Goal: Task Accomplishment & Management: Use online tool/utility

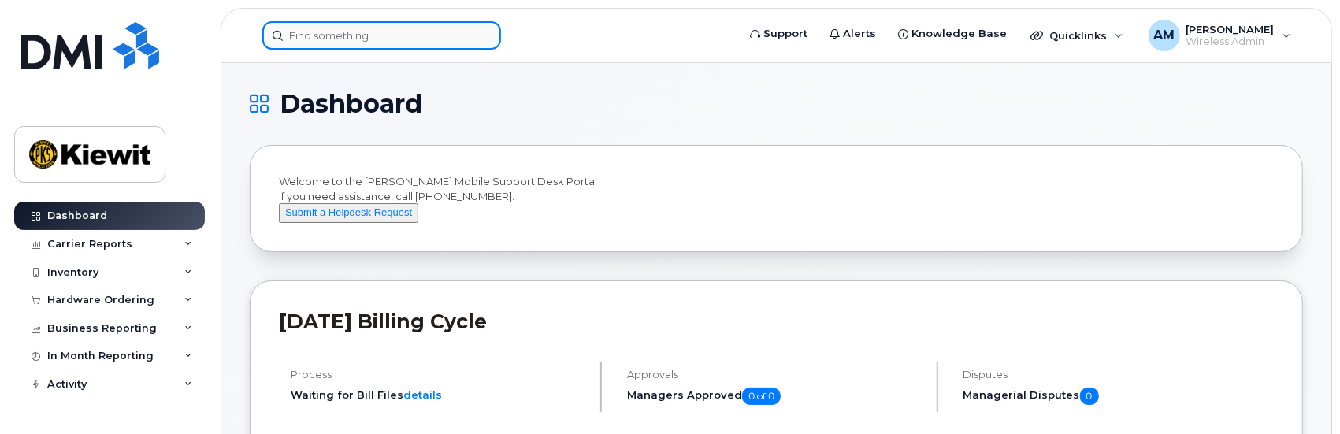
click at [312, 38] on input at bounding box center [381, 35] width 239 height 28
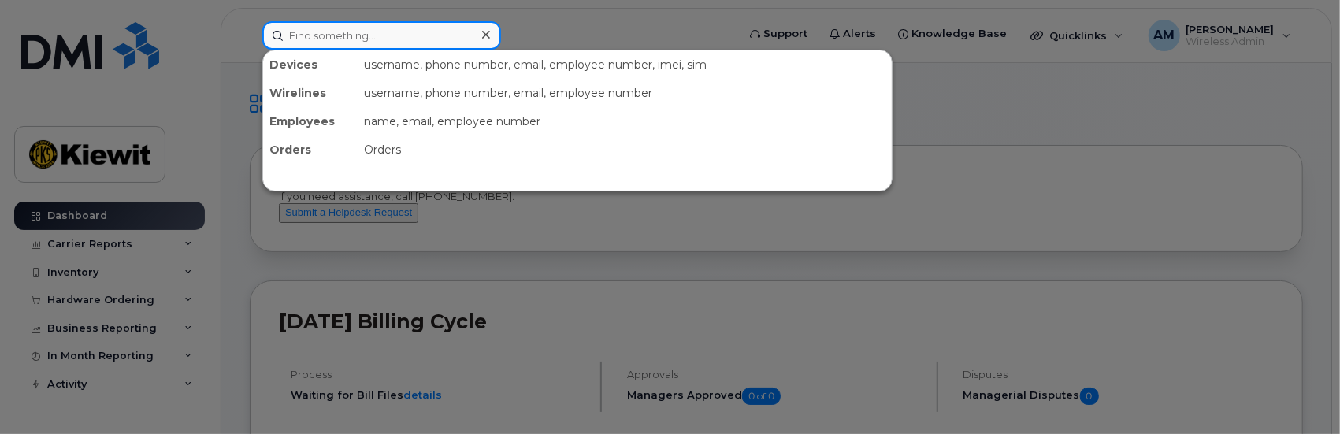
paste input "Isabella.Serafim"
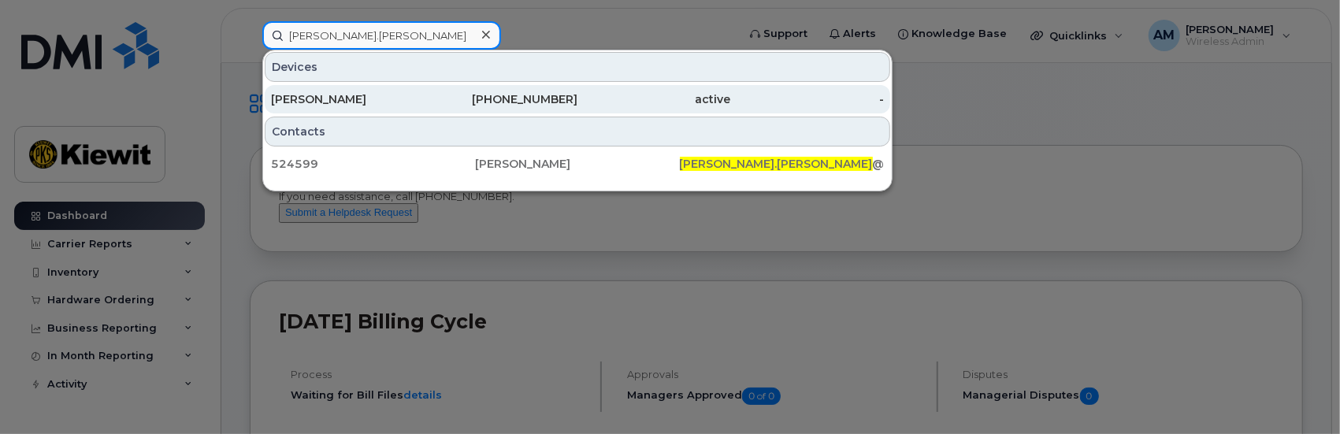
type input "Isabella.Serafim"
click at [311, 99] on div "[PERSON_NAME]" at bounding box center [348, 99] width 154 height 16
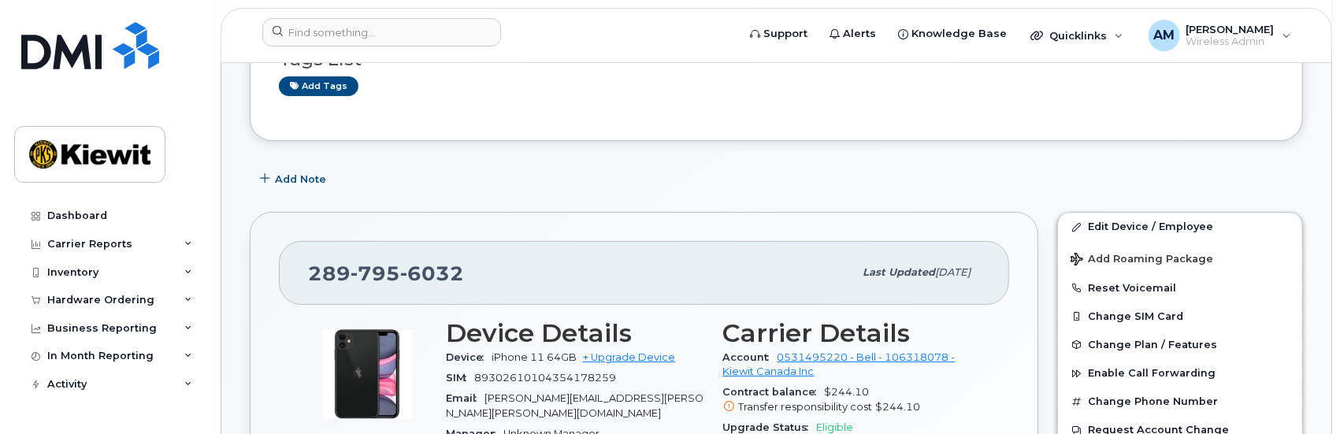
scroll to position [236, 0]
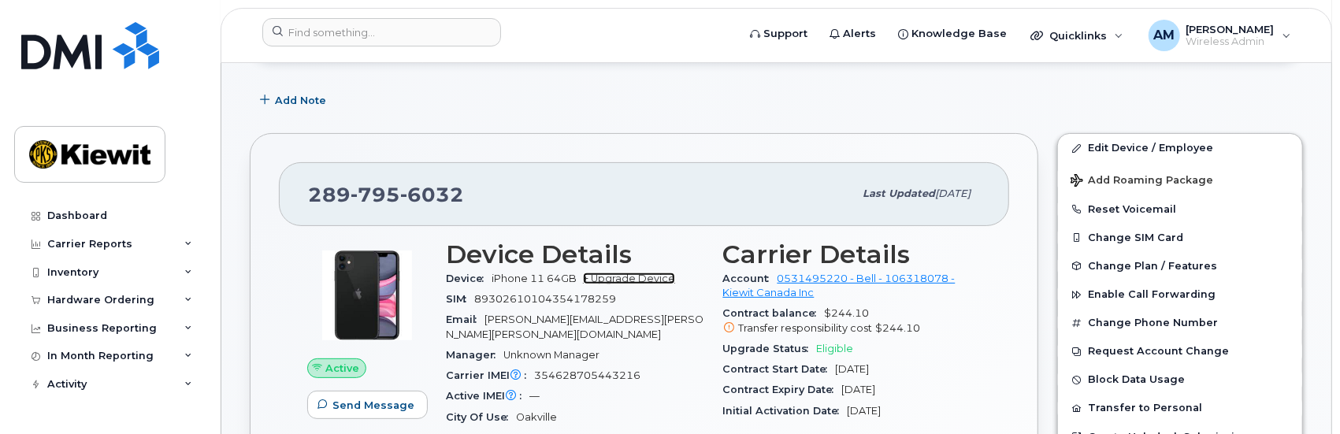
click at [627, 276] on link "+ Upgrade Device" at bounding box center [629, 278] width 92 height 12
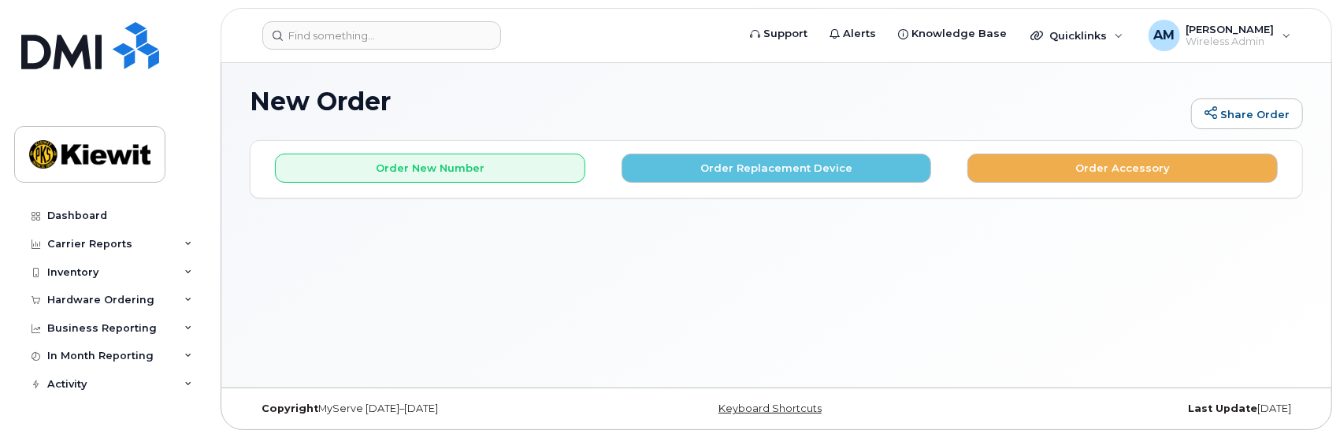
scroll to position [7, 0]
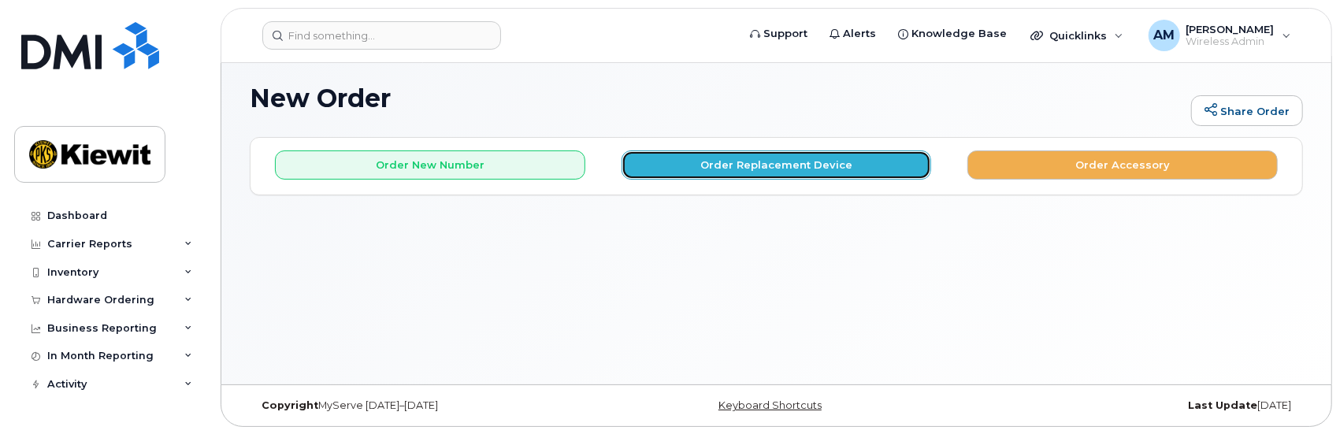
click at [781, 163] on button "Order Replacement Device" at bounding box center [776, 164] width 310 height 29
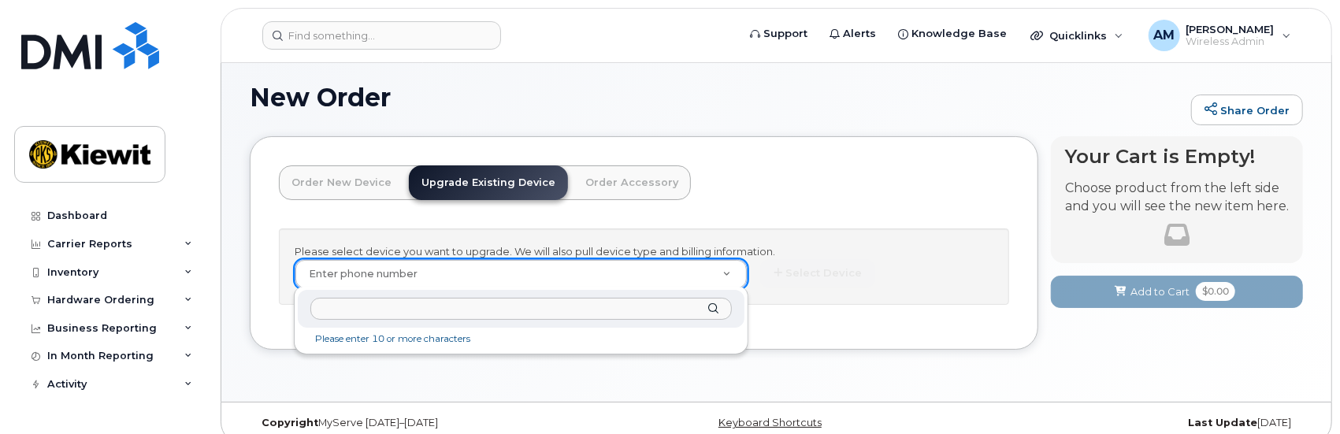
scroll to position [0, 0]
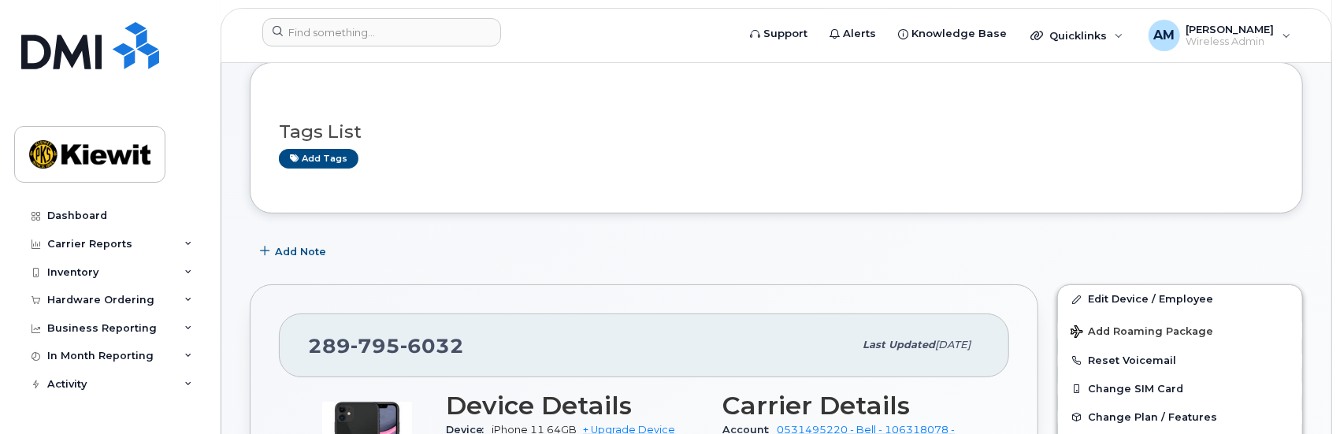
scroll to position [158, 0]
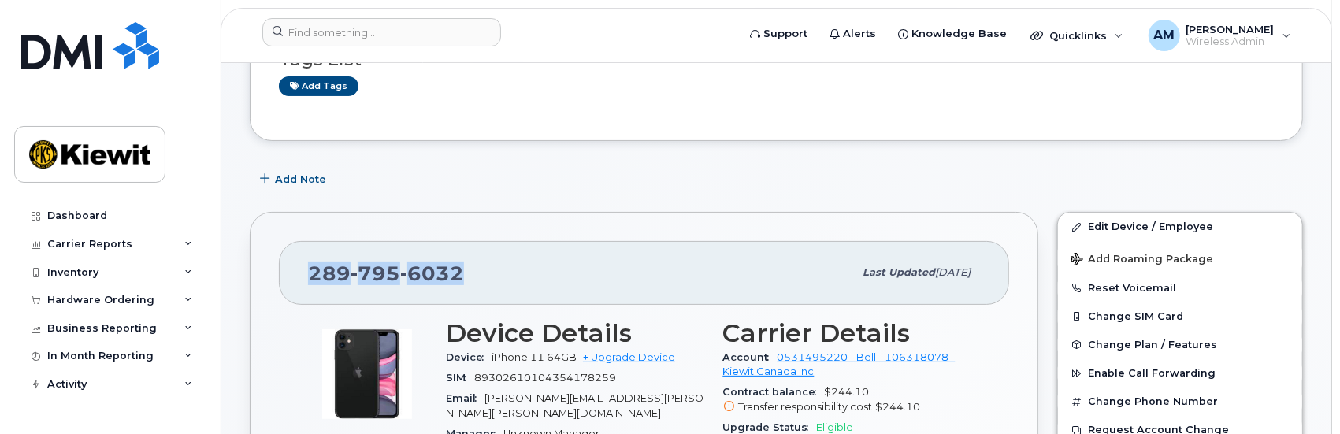
drag, startPoint x: 468, startPoint y: 275, endPoint x: 287, endPoint y: 270, distance: 180.4
click at [287, 273] on div "[PHONE_NUMBER] Last updated [DATE]" at bounding box center [644, 272] width 730 height 63
copy span "[PHONE_NUMBER]"
drag, startPoint x: 636, startPoint y: 357, endPoint x: 665, endPoint y: 350, distance: 29.8
click at [636, 357] on link "+ Upgrade Device" at bounding box center [629, 357] width 92 height 12
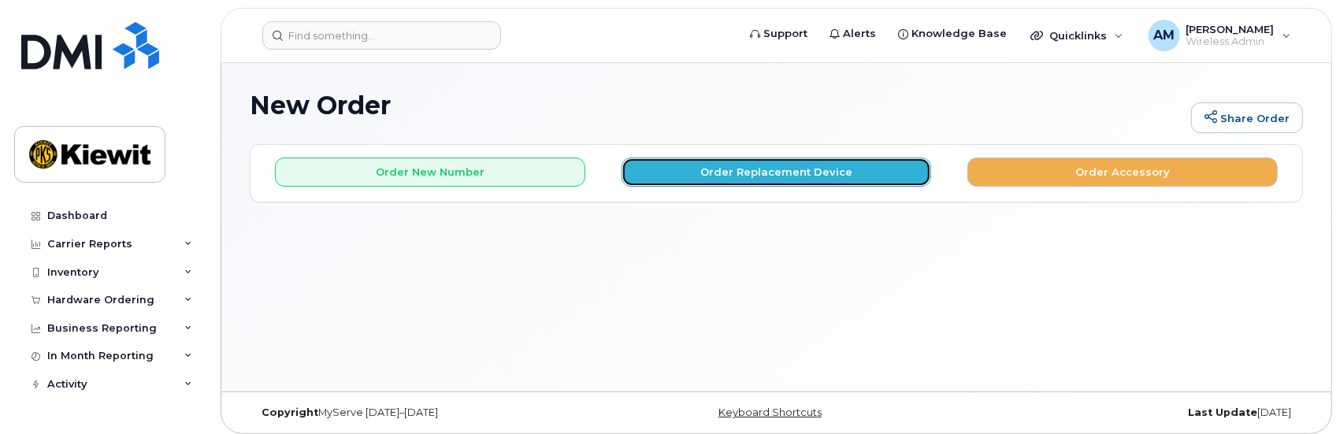
click at [777, 169] on button "Order Replacement Device" at bounding box center [776, 172] width 310 height 29
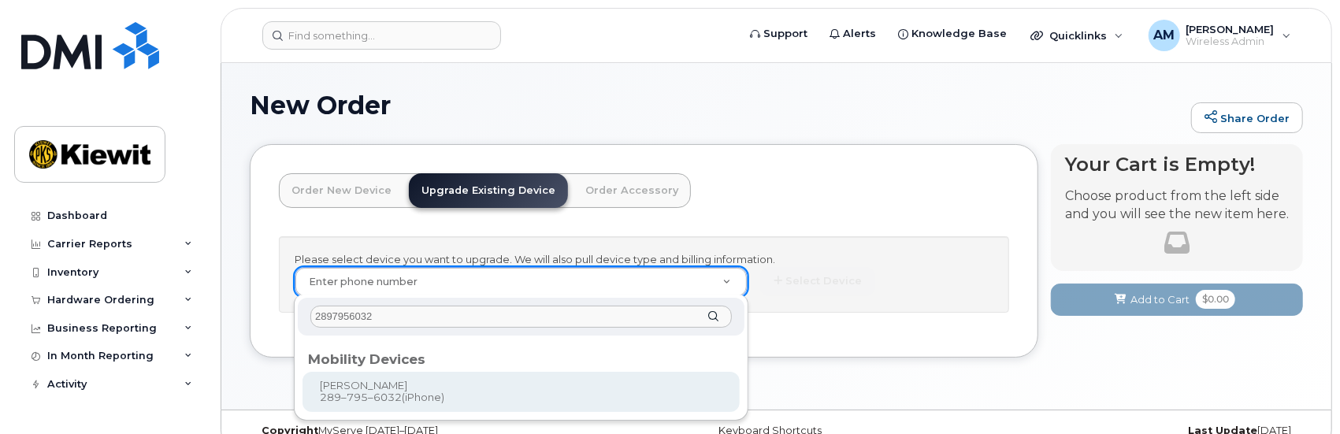
type input "2897956032"
type input "889140"
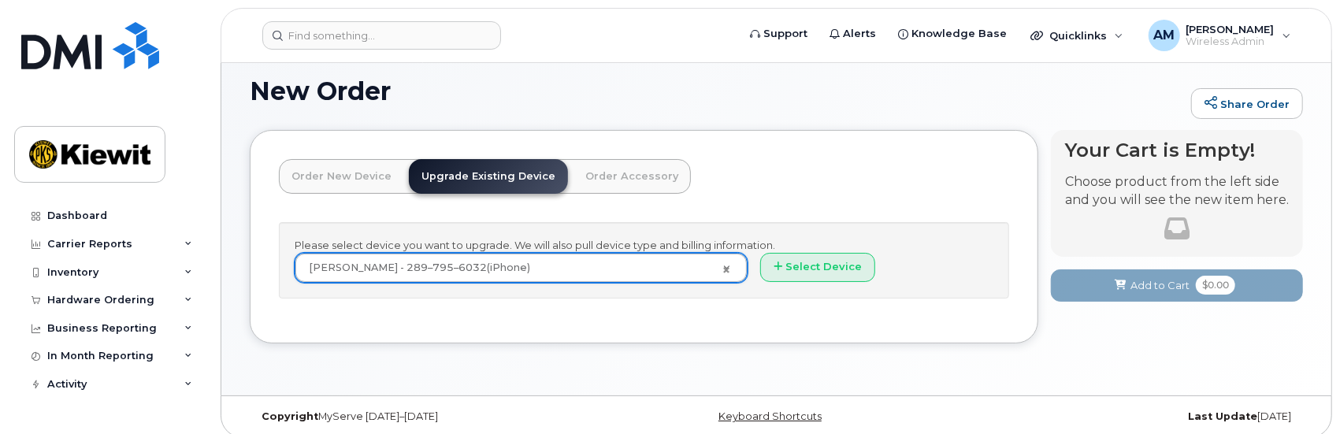
scroll to position [23, 0]
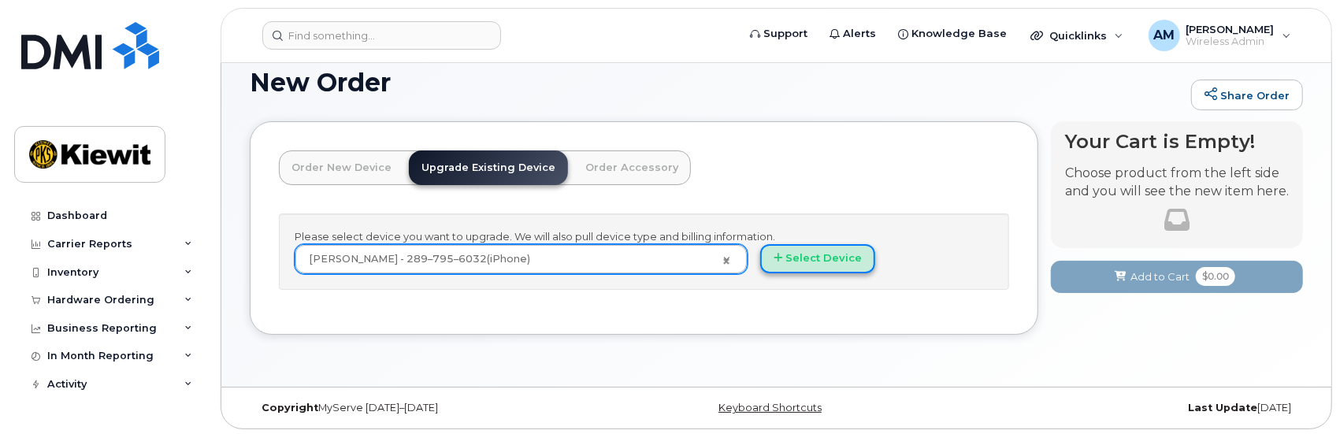
click at [814, 258] on button "Select Device" at bounding box center [817, 258] width 115 height 29
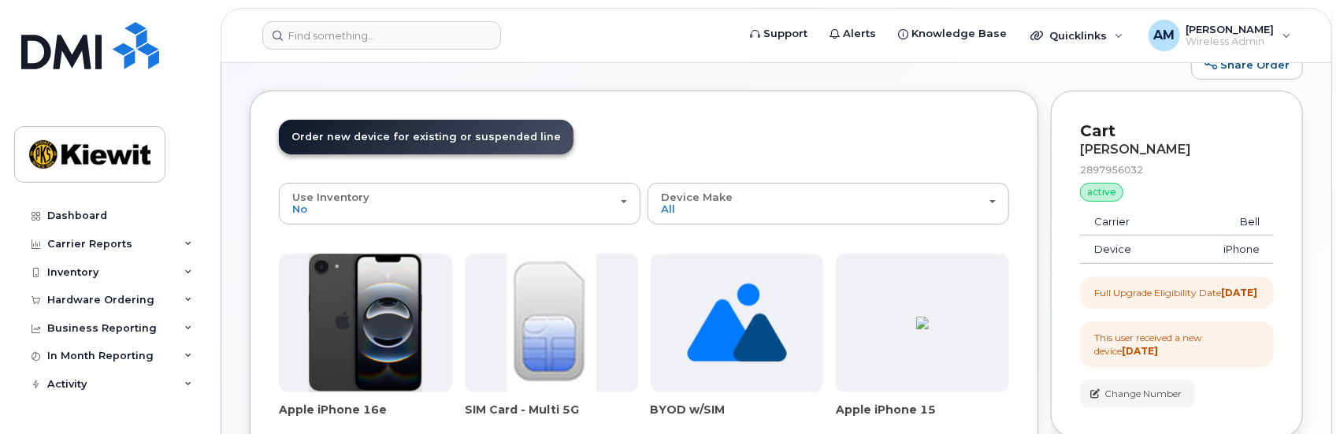
scroll to position [79, 0]
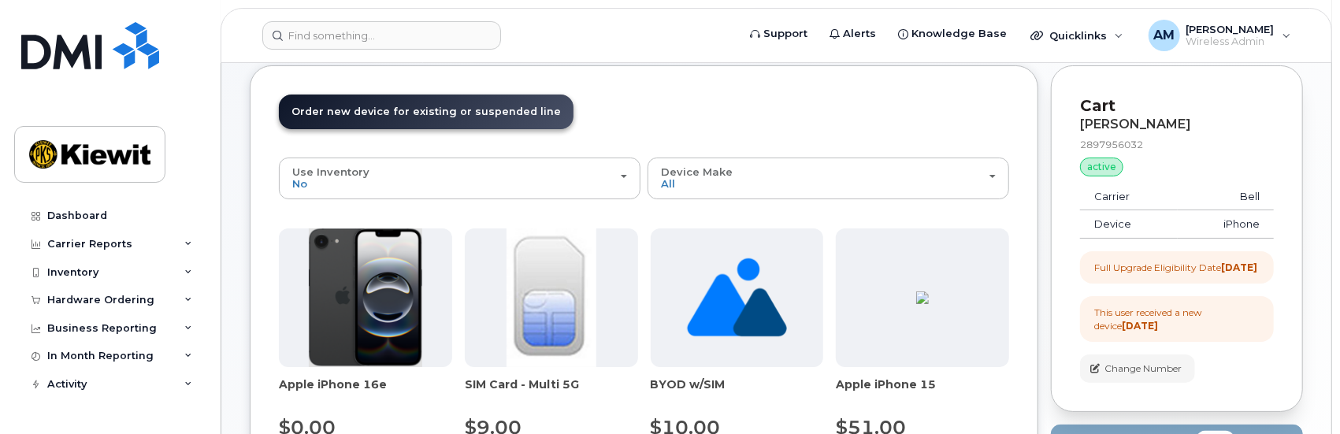
click at [1147, 142] on div "2897956032" at bounding box center [1177, 144] width 194 height 13
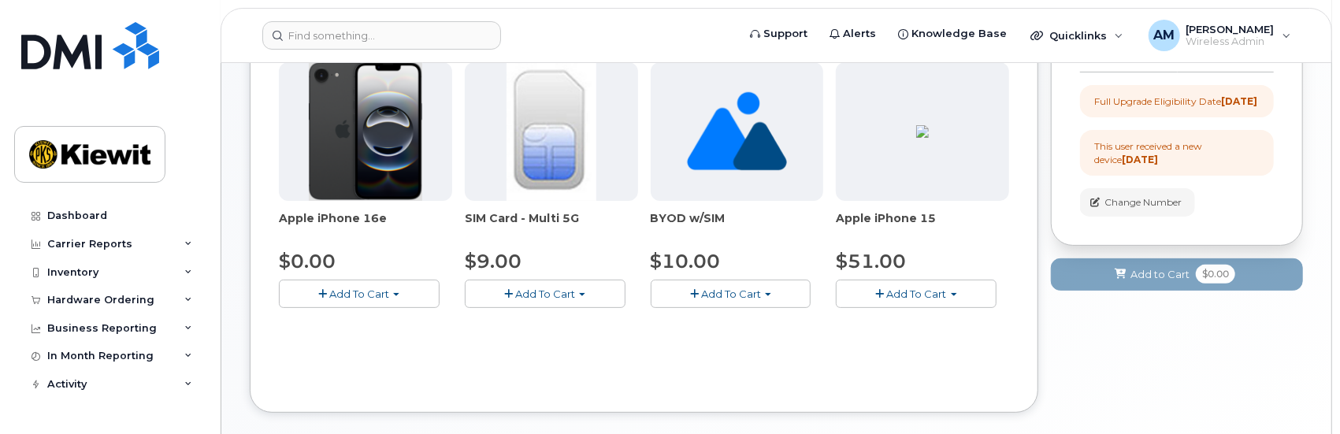
scroll to position [323, 0]
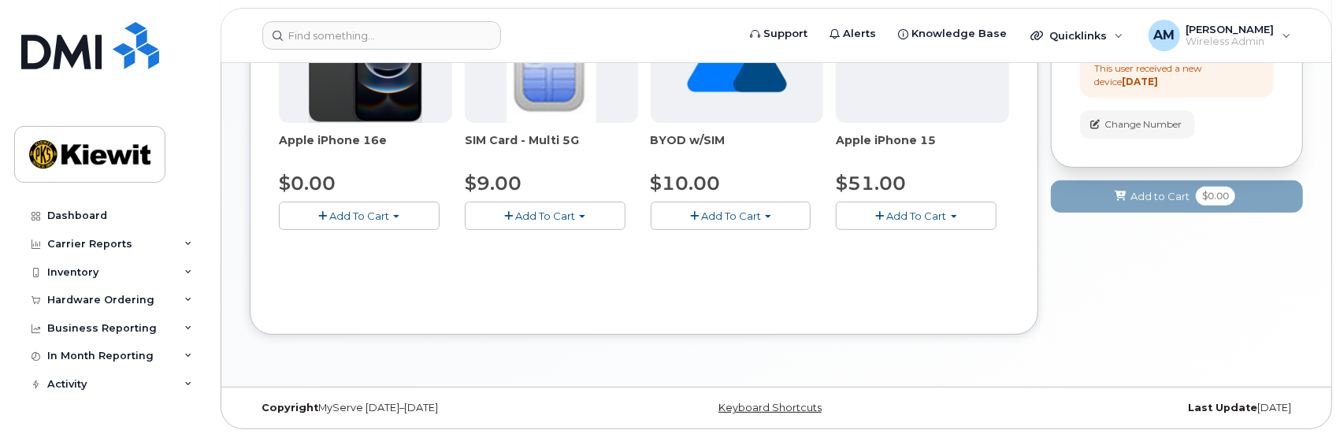
click at [1164, 333] on div "Your Cart is Empty! Choose product from the left side and you will see the new …" at bounding box center [1177, 89] width 252 height 537
click at [860, 359] on div "New Order Share Order × Share This Order If you want to allow others to create …" at bounding box center [776, 63] width 1110 height 647
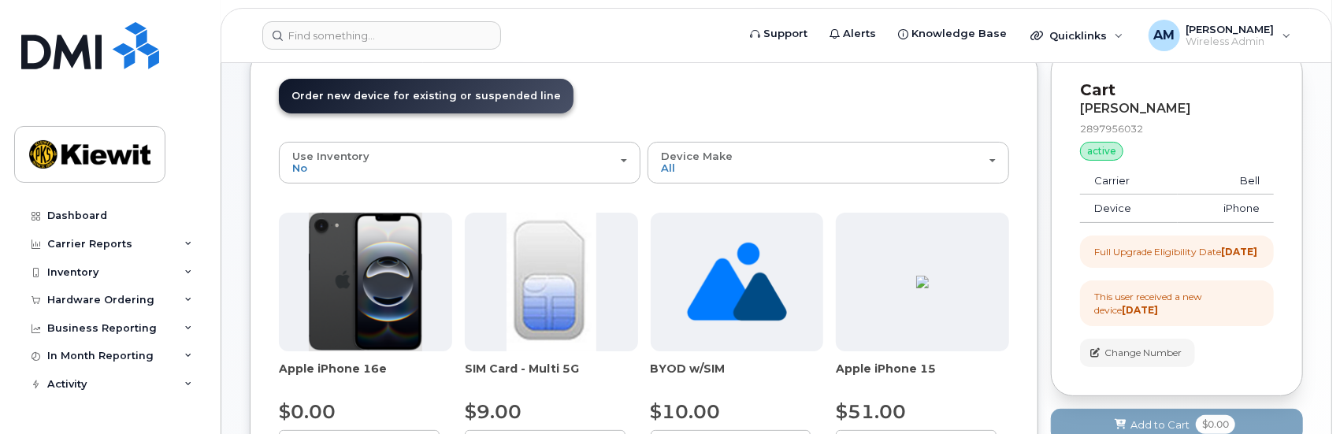
scroll to position [0, 0]
